Goal: Task Accomplishment & Management: Complete application form

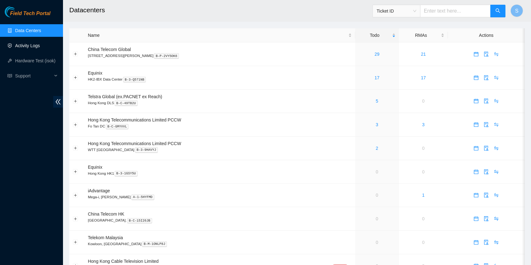
click at [40, 45] on link "Activity Logs" at bounding box center [27, 45] width 25 height 5
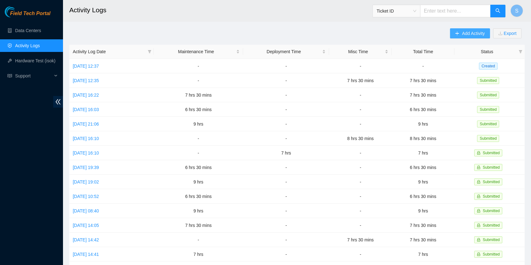
click at [468, 37] on span "Add Activity" at bounding box center [473, 33] width 23 height 7
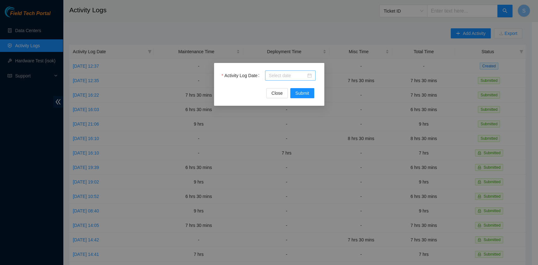
click at [275, 75] on input "Activity Log Date" at bounding box center [287, 75] width 37 height 7
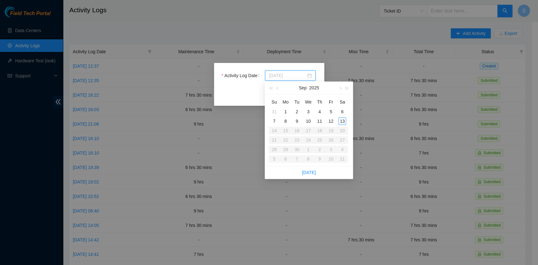
type input "2025-09-12"
click at [331, 124] on div "12" at bounding box center [331, 122] width 8 height 8
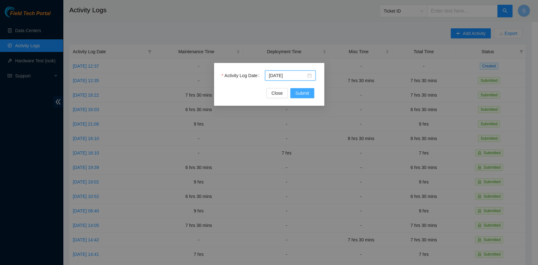
click at [299, 94] on span "Submit" at bounding box center [302, 93] width 14 height 7
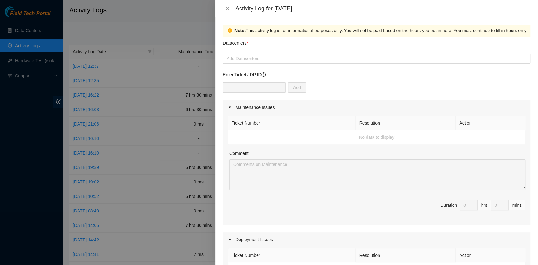
click at [276, 142] on td "No data to display" at bounding box center [376, 137] width 297 height 14
click at [248, 56] on div at bounding box center [376, 59] width 304 height 8
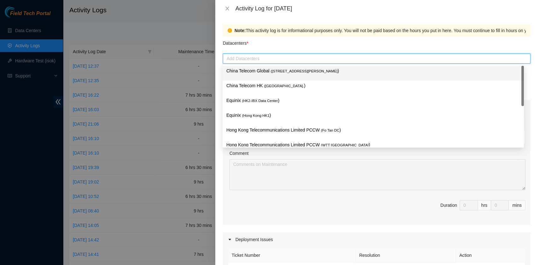
click at [248, 72] on p "China Telecom Global ( Room B11, 2/F, 18 Chun Yat Street, TKO , Hong Kong )" at bounding box center [373, 70] width 294 height 7
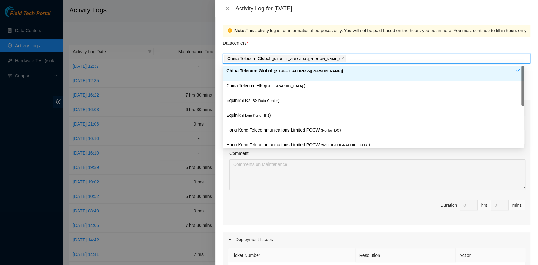
click at [246, 85] on p "China Telecom HK ( Hong Kong. )" at bounding box center [373, 85] width 294 height 7
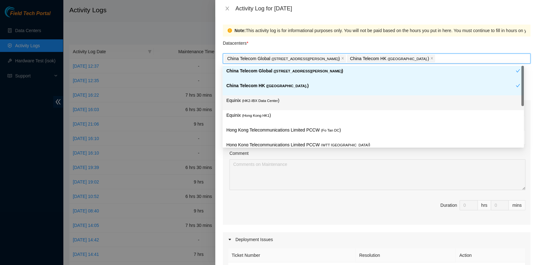
click at [246, 99] on span "( HK2-IBX Data Center" at bounding box center [260, 101] width 36 height 4
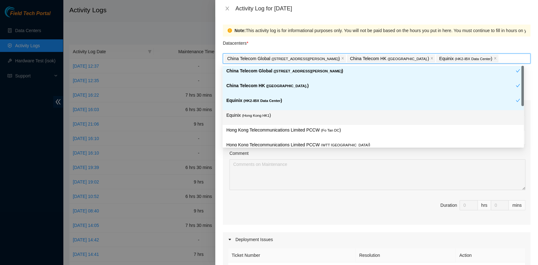
click at [250, 118] on p "Equinix ( Hong Kong HK1 )" at bounding box center [373, 115] width 294 height 7
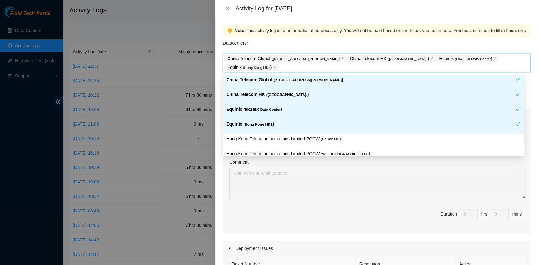
click at [261, 133] on div "Equinix ( Hong Kong HK1 )" at bounding box center [372, 126] width 301 height 15
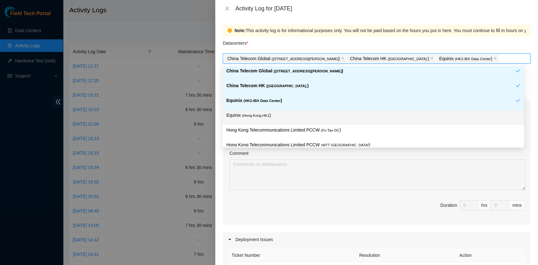
drag, startPoint x: 286, startPoint y: 116, endPoint x: 290, endPoint y: 125, distance: 10.0
click at [286, 116] on p "Equinix ( Hong Kong HK1 )" at bounding box center [373, 115] width 294 height 7
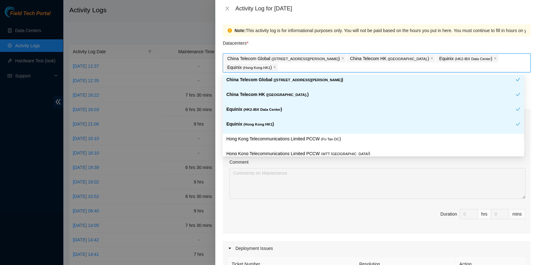
click at [291, 128] on div "Equinix ( Hong Kong HK1 )" at bounding box center [370, 127] width 289 height 12
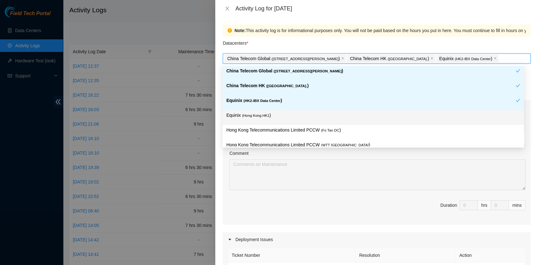
click at [311, 115] on p "Equinix ( Hong Kong HK1 )" at bounding box center [373, 115] width 294 height 7
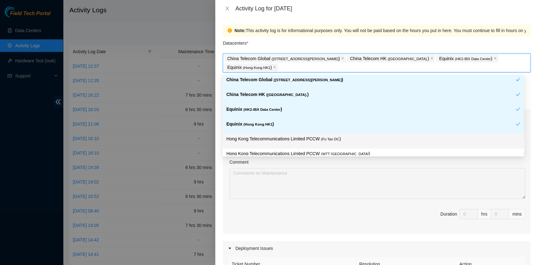
drag, startPoint x: 316, startPoint y: 140, endPoint x: 322, endPoint y: 140, distance: 6.6
click at [316, 140] on p "Hong Kong Telecommunications Limited PCCW ( Fo Tan DC )" at bounding box center [373, 138] width 294 height 7
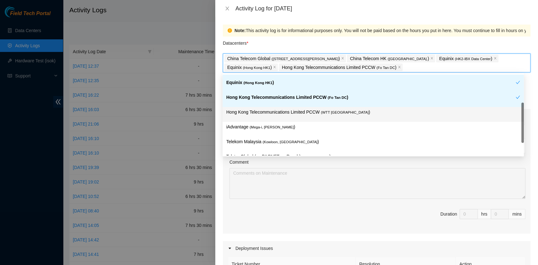
click at [333, 115] on p "Hong Kong Telecommunications Limited PCCW ( WTT DC )" at bounding box center [373, 112] width 294 height 7
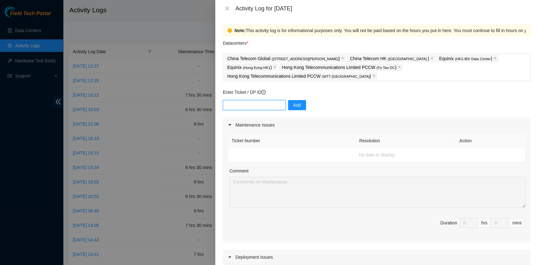
drag, startPoint x: 241, startPoint y: 93, endPoint x: 260, endPoint y: 97, distance: 19.6
click at [241, 100] on input "text" at bounding box center [254, 105] width 63 height 10
paste input "DP80135"
type input "DP80135"
click at [282, 100] on div "DP80135 Add" at bounding box center [377, 109] width 308 height 18
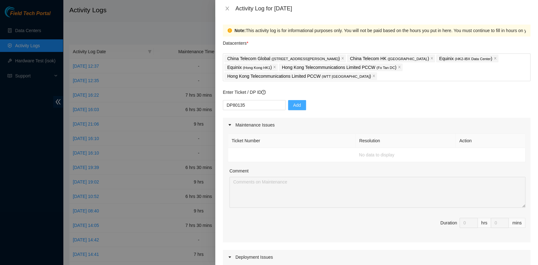
click at [290, 100] on button "Add" at bounding box center [297, 105] width 18 height 10
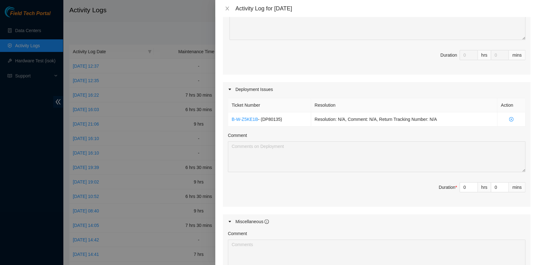
scroll to position [168, 0]
drag, startPoint x: 461, startPoint y: 176, endPoint x: 451, endPoint y: 175, distance: 10.8
click at [451, 182] on span "Duration * 0 hrs 0 mins" at bounding box center [376, 191] width 297 height 18
type input "8"
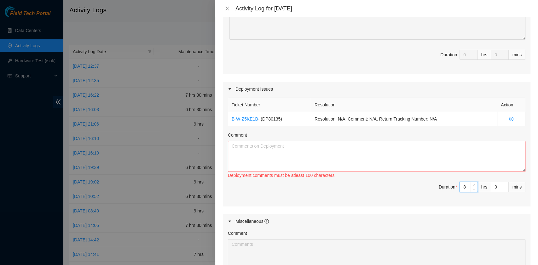
type input "8"
type input "3"
type input "30"
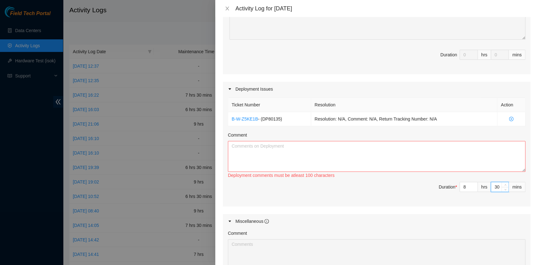
type input "30"
click at [231, 153] on textarea "Comment" at bounding box center [376, 156] width 297 height 31
paste textarea "DP77188 DP77187 DP80135 DP83102 DP83104 DP80469 DP76877 DP83429 - DP83430 DP811…"
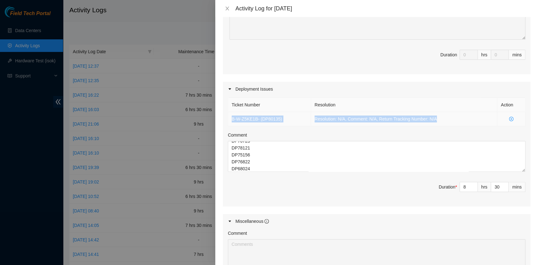
drag, startPoint x: 452, startPoint y: 110, endPoint x: 231, endPoint y: 113, distance: 220.6
click at [231, 113] on tr "B-W-Z5KE1B - ( DP80135 ) Resolution: N/A, Comment: N/A, Return Tracking Number:…" at bounding box center [376, 119] width 297 height 14
copy tr "B-W-Z5KE1B - ( DP80135 ) Resolution: N/A, Comment: N/A, Return Tracking Number:…"
click at [258, 163] on div "Ticket Number Resolution Action B-W-Z5KE1B - ( DP80135 ) Resolution: N/A, Comme…" at bounding box center [377, 151] width 308 height 110
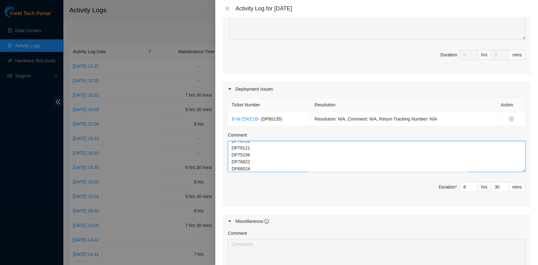
click at [258, 158] on textarea "DP77188 DP77187 DP80135 DP83102 DP83104 DP80469 DP76877 DP83429 - DP83430 DP811…" at bounding box center [376, 156] width 297 height 31
paste textarea "B-W-Z5KE1B - (DP80135) Resolution: N/A, Comment: N/A, Return Tracking Number: N…"
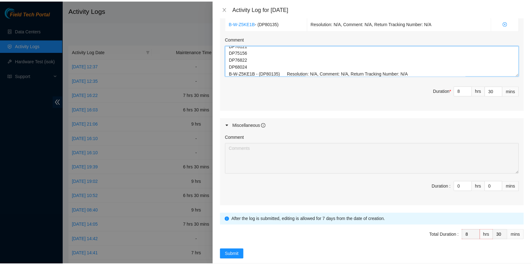
scroll to position [265, 0]
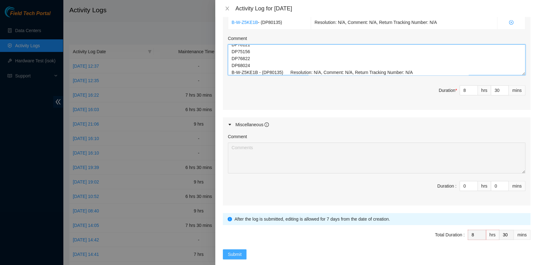
type textarea "DP77188 DP77187 DP80135 DP83102 DP83104 DP80469 DP76877 DP83429 - DP83430 DP811…"
click at [235, 250] on button "Submit" at bounding box center [235, 255] width 24 height 10
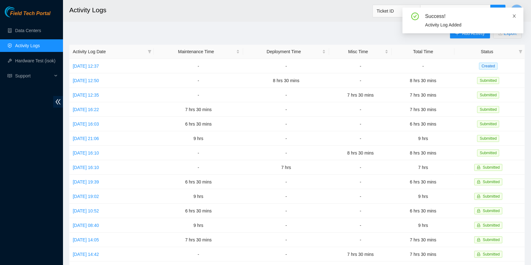
click at [514, 16] on icon "close" at bounding box center [514, 15] width 3 height 3
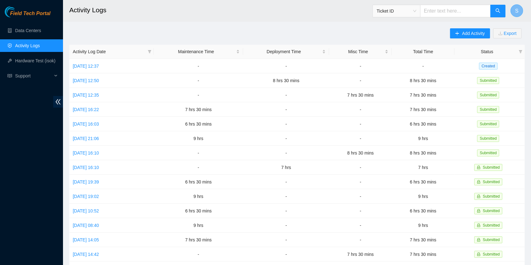
click at [515, 12] on span "S" at bounding box center [516, 11] width 3 height 8
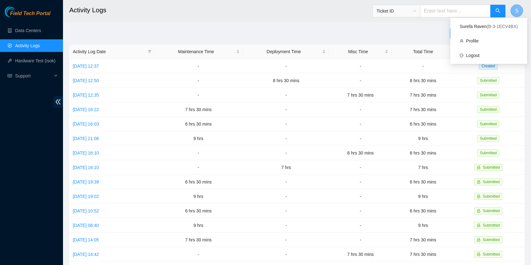
click at [515, 12] on span "S" at bounding box center [516, 11] width 3 height 8
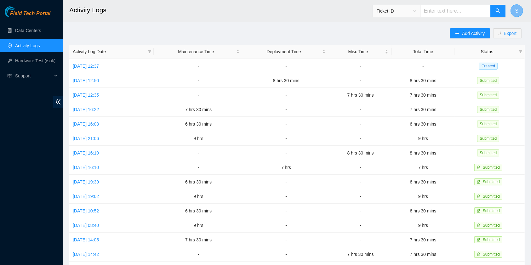
click at [522, 8] on button "S" at bounding box center [517, 10] width 13 height 13
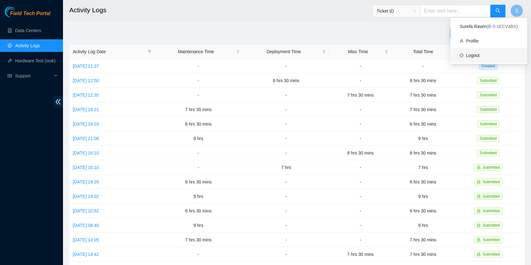
click at [480, 55] on link "Logout" at bounding box center [473, 55] width 14 height 5
